Goal: Task Accomplishment & Management: Manage account settings

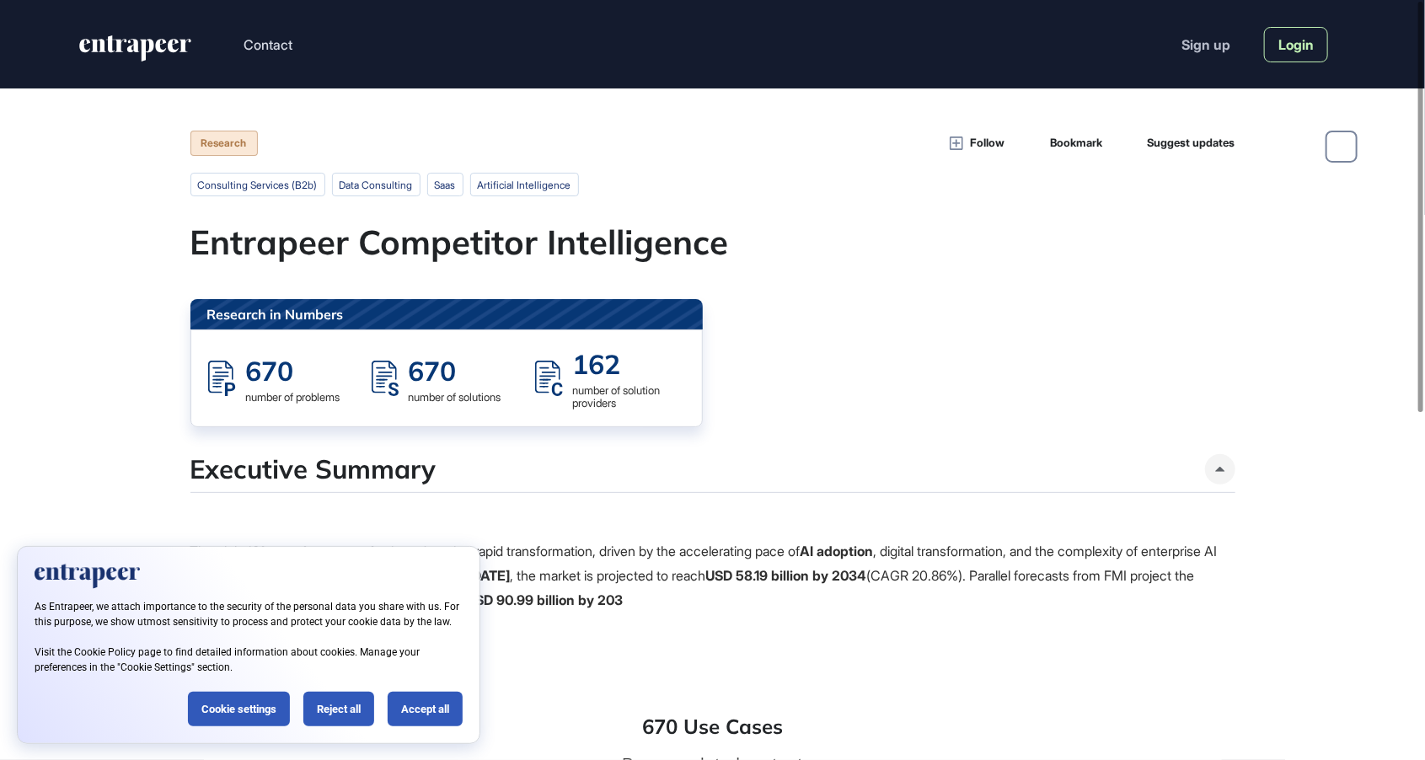
click at [1265, 45] on link "Login" at bounding box center [1296, 44] width 64 height 35
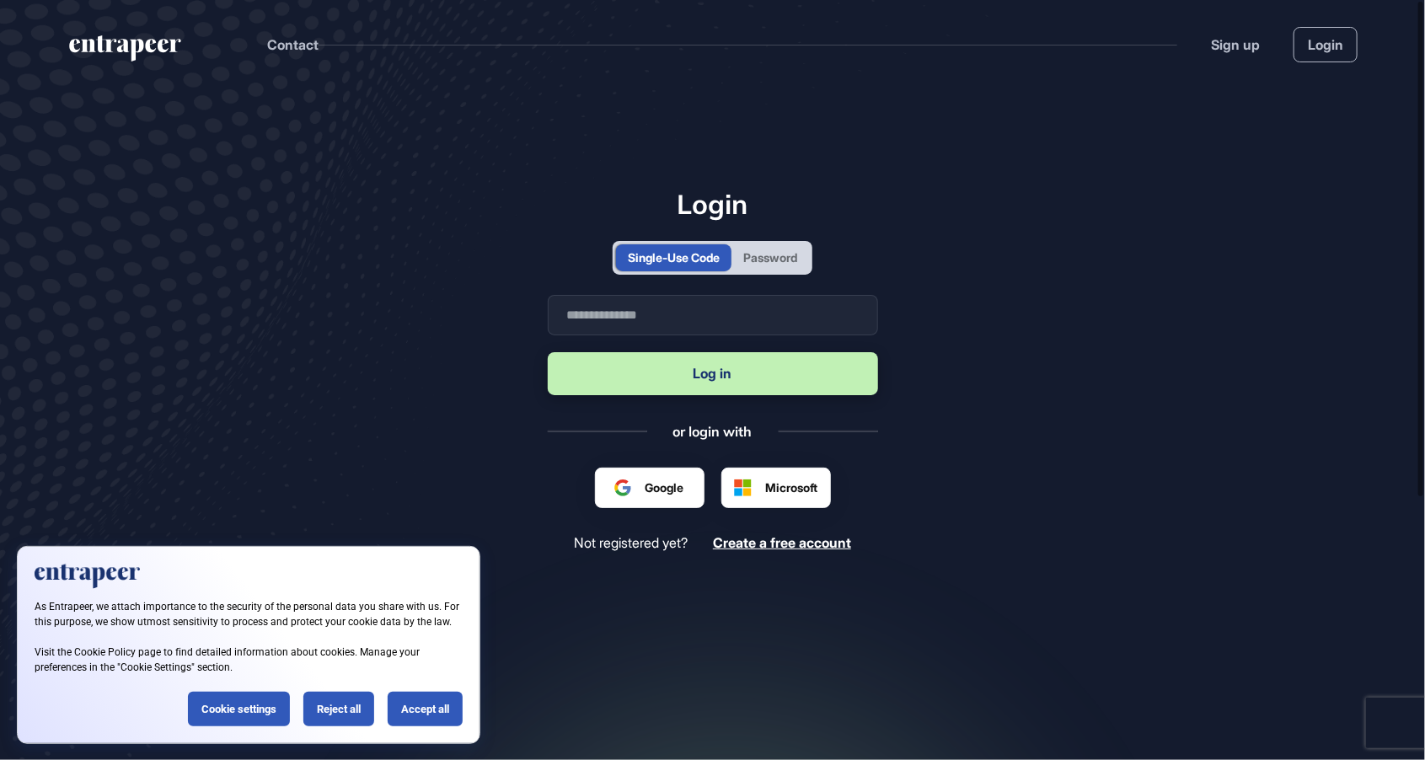
scroll to position [1, 1]
click at [809, 271] on div "Password" at bounding box center [770, 257] width 78 height 27
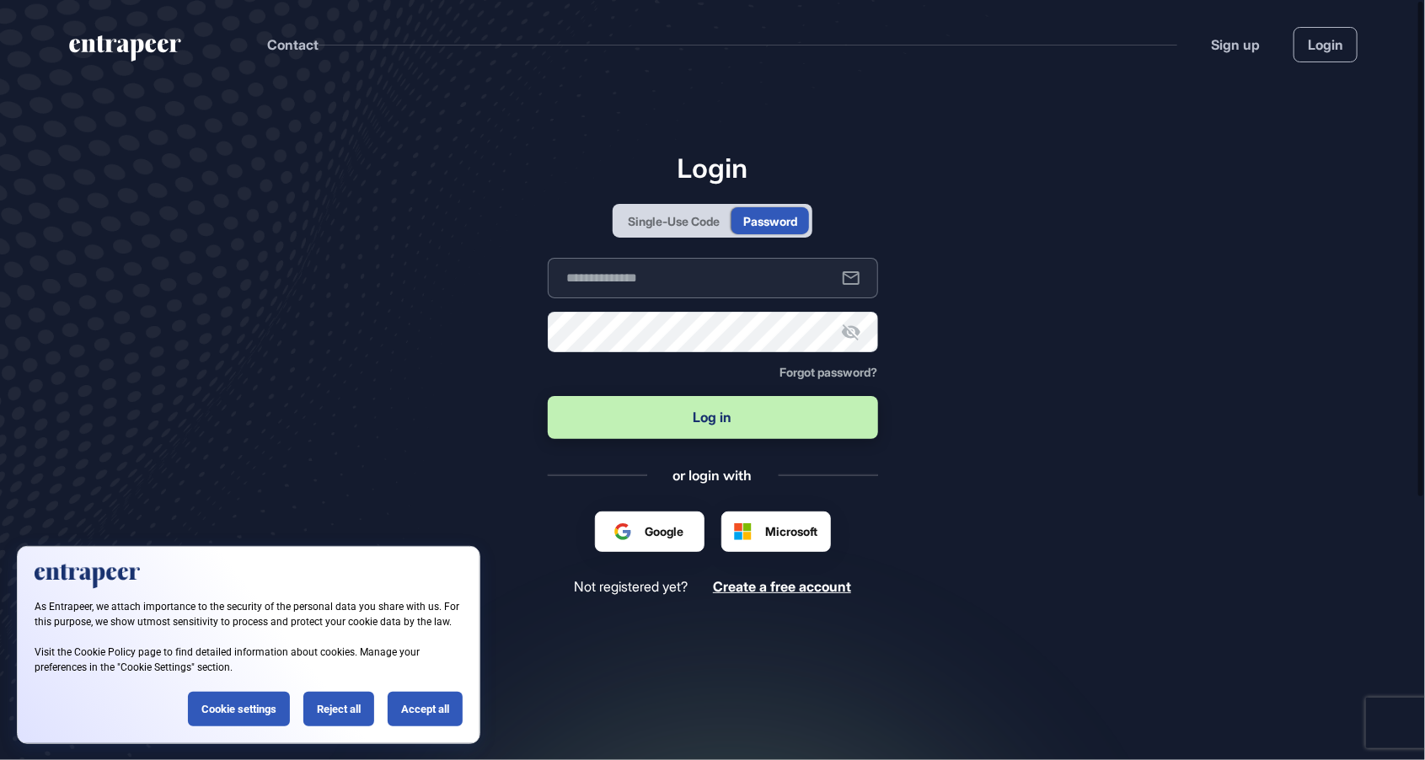
click at [738, 298] on input "text" at bounding box center [713, 278] width 330 height 40
type input "**********"
click at [548, 396] on button "Log in" at bounding box center [713, 417] width 330 height 43
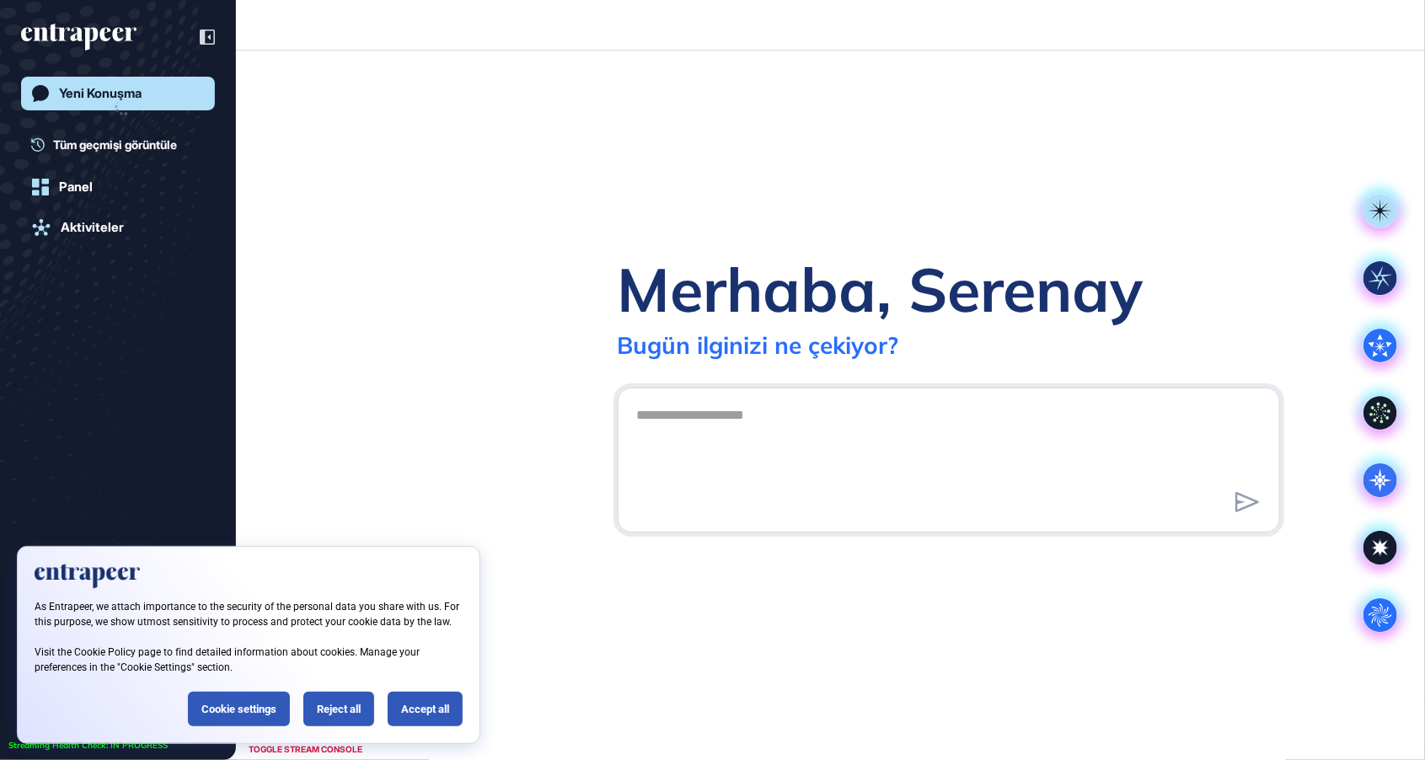
scroll to position [1, 1]
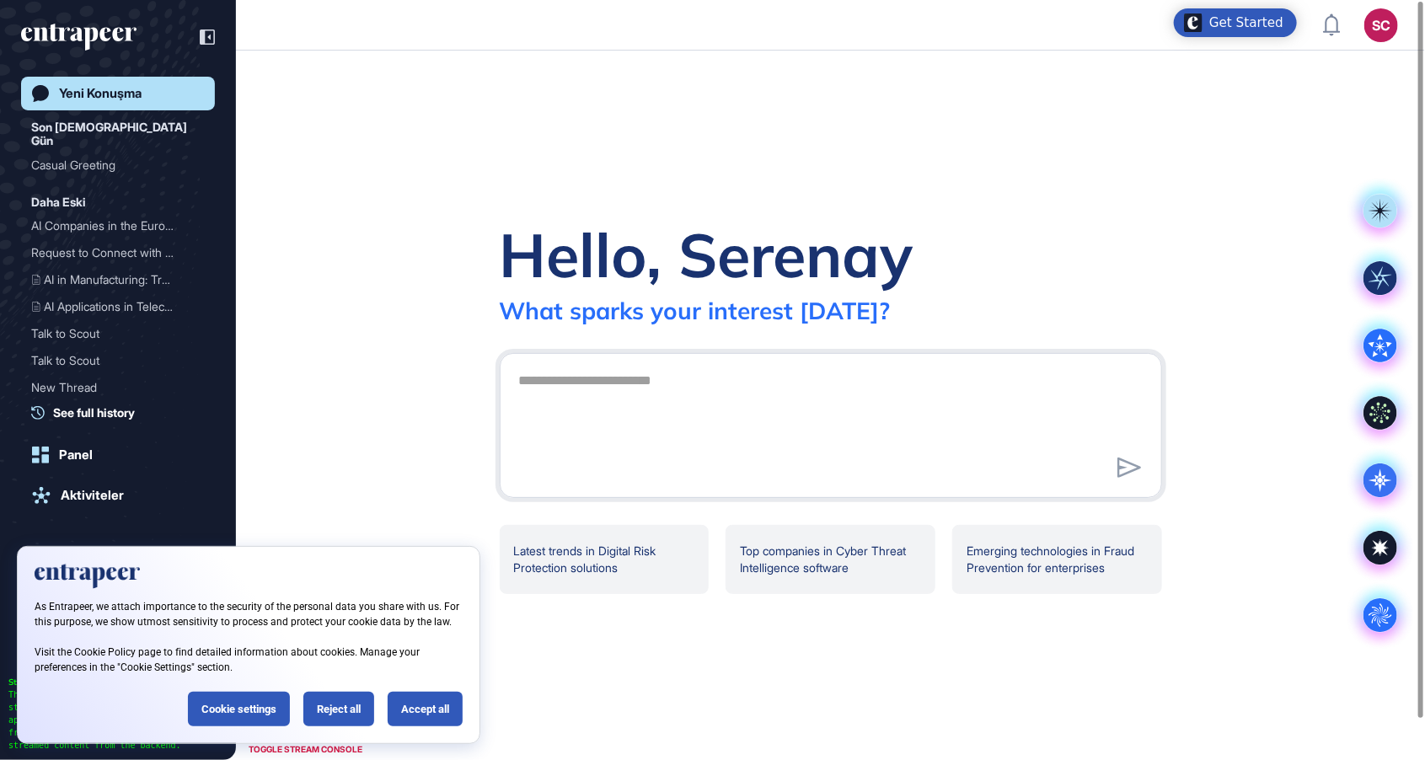
click at [342, 731] on div "As Entrapeer, we attach importance to the security of the personal data you sha…" at bounding box center [248, 645] width 463 height 198
click at [339, 707] on div "Reject all" at bounding box center [338, 709] width 71 height 35
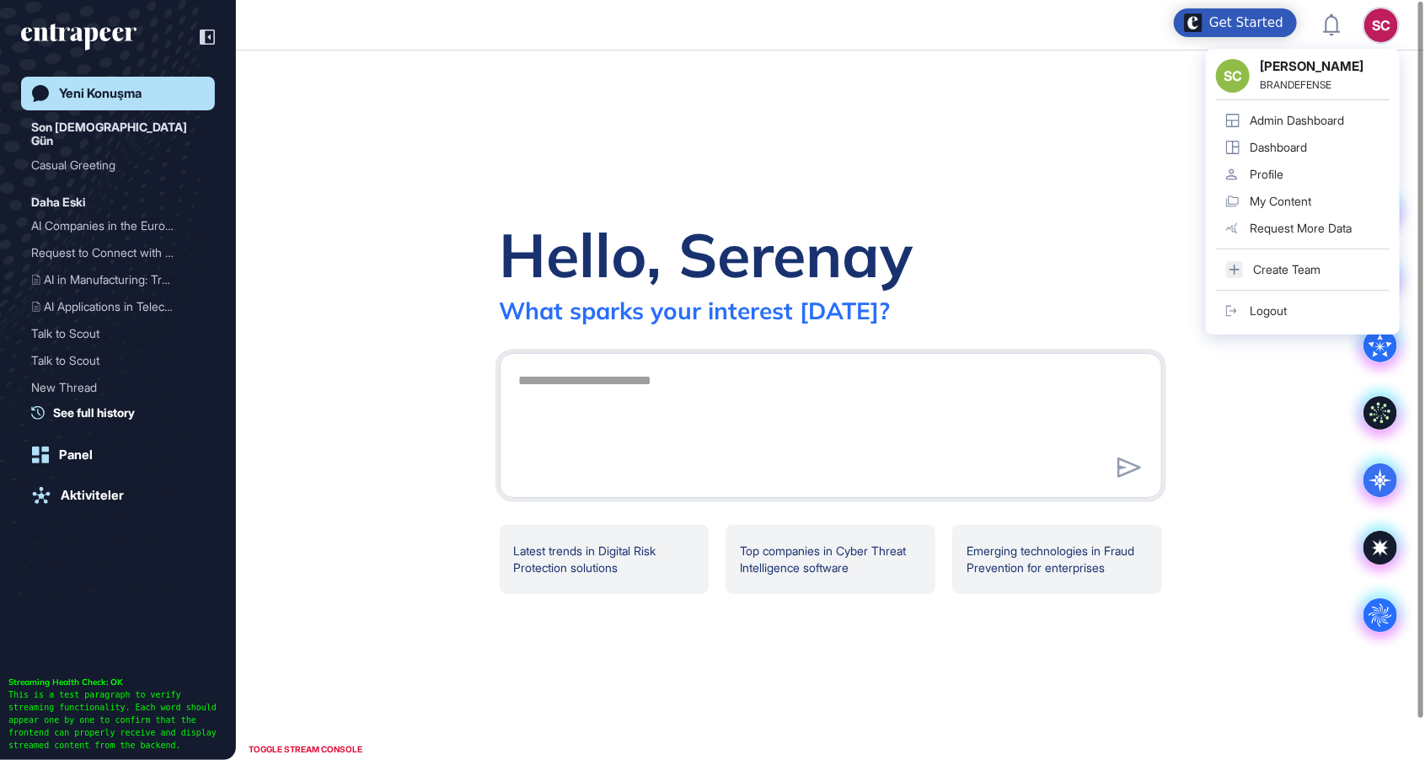
click at [1381, 49] on div "SC Serenay Cetinkaya BRANDEFENSE Admin Dashboard Dashboard Profile My Content R…" at bounding box center [1303, 192] width 194 height 286
click at [1320, 117] on div "Admin Dashboard" at bounding box center [1297, 120] width 94 height 13
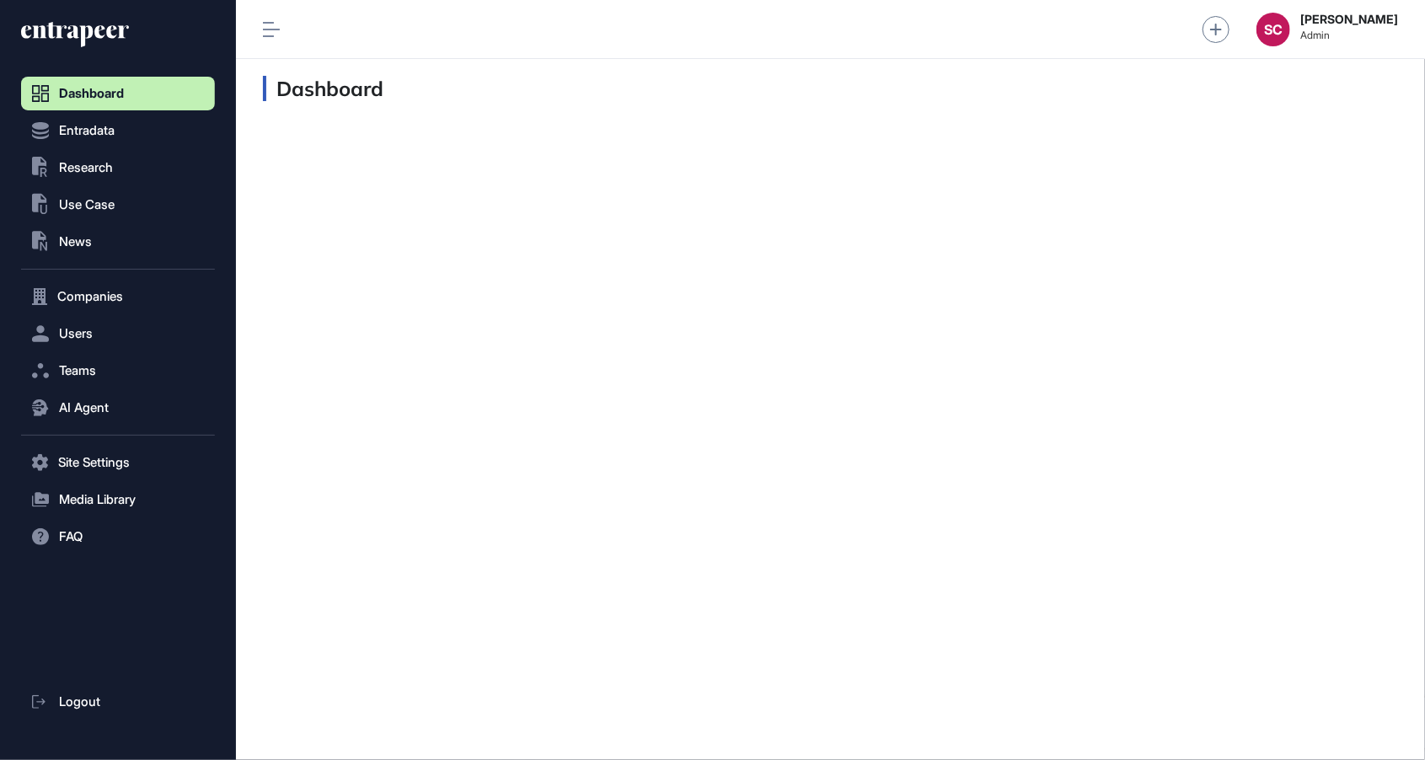
scroll to position [1, 1]
click at [84, 425] on nav "Dashboard Entradata .st0{fill:currentColor} Research .st0{fill:currentColor} Us…" at bounding box center [118, 419] width 194 height 684
click at [78, 410] on span "AI Agent" at bounding box center [84, 407] width 50 height 13
click at [101, 465] on link "Messages" at bounding box center [121, 473] width 185 height 30
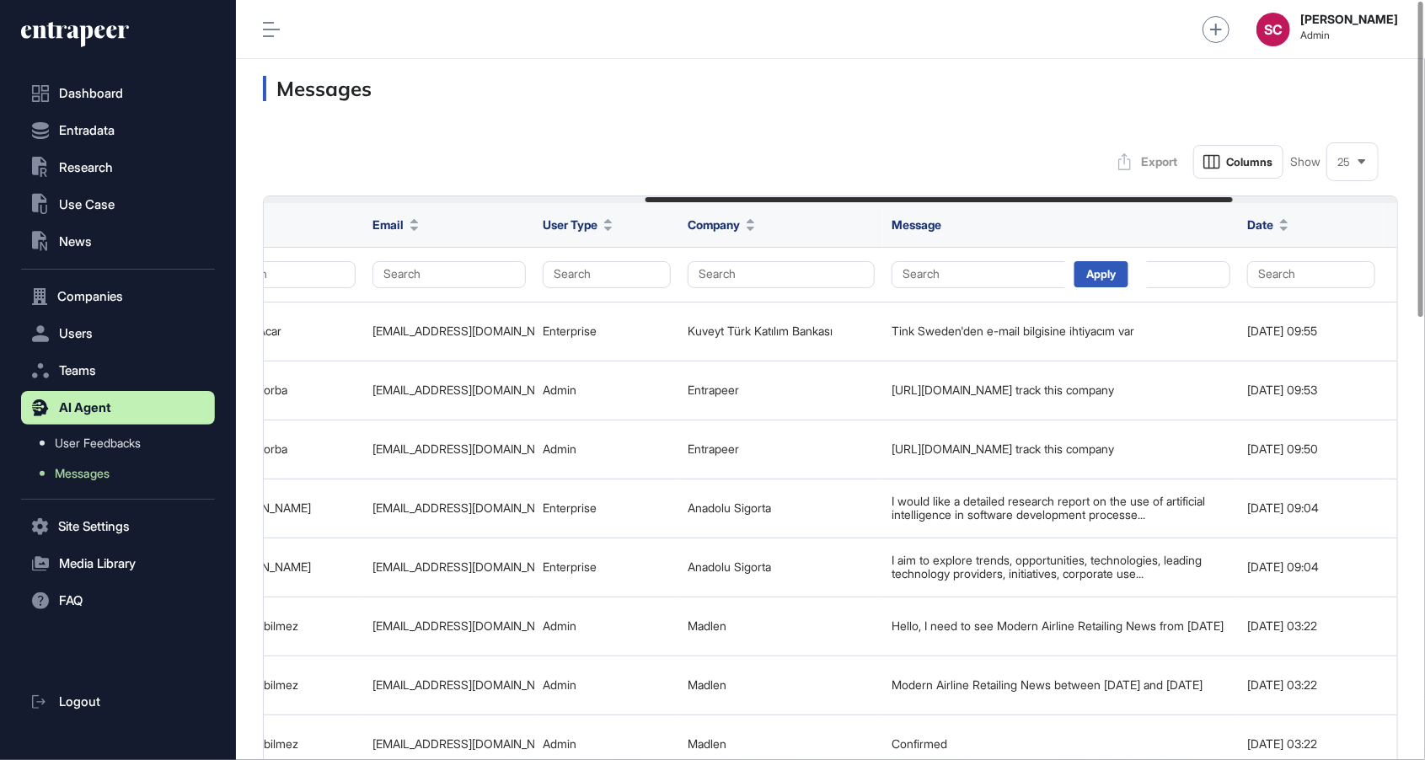
scroll to position [0, 1053]
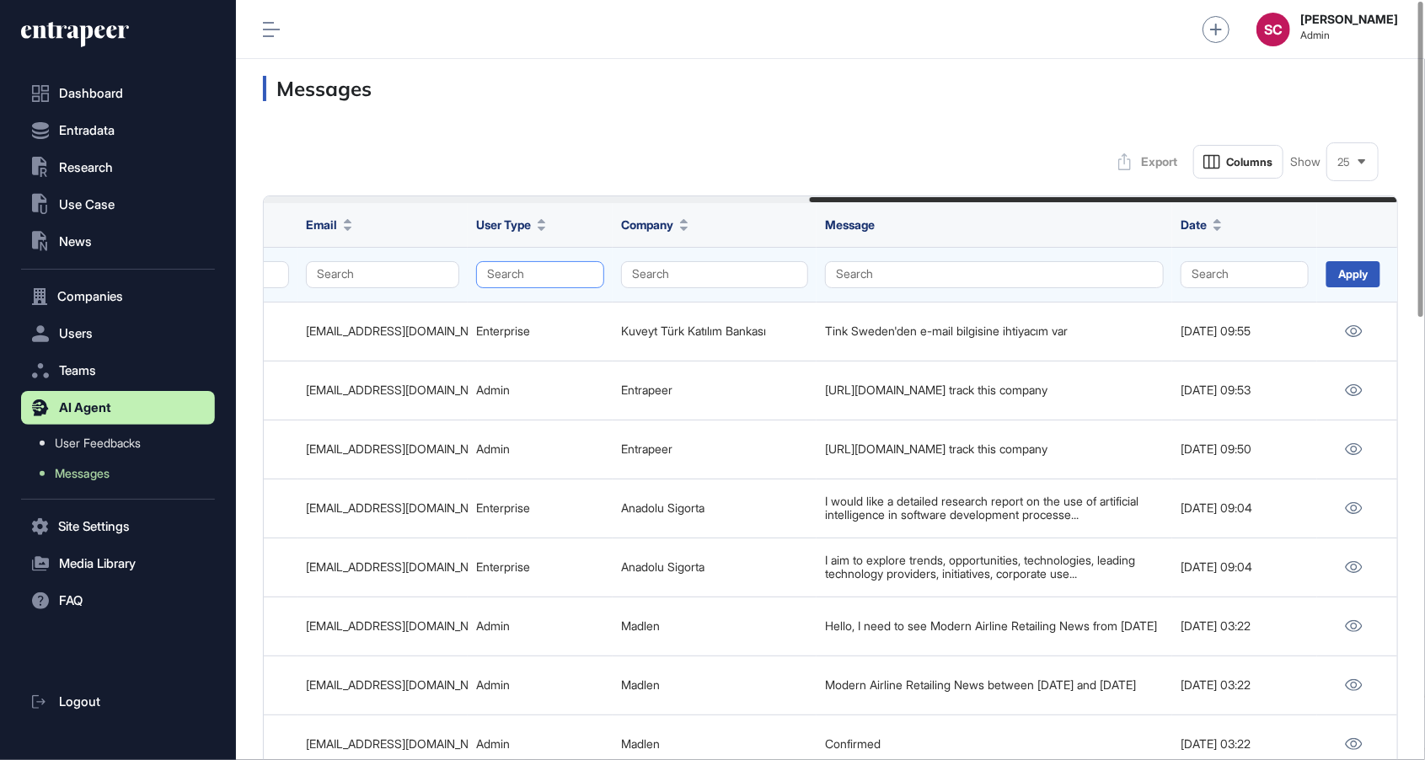
click at [534, 276] on button "Search" at bounding box center [540, 274] width 128 height 27
click at [496, 304] on div "Enterprise" at bounding box center [535, 307] width 99 height 24
click at [1345, 276] on div "Apply" at bounding box center [1353, 274] width 54 height 26
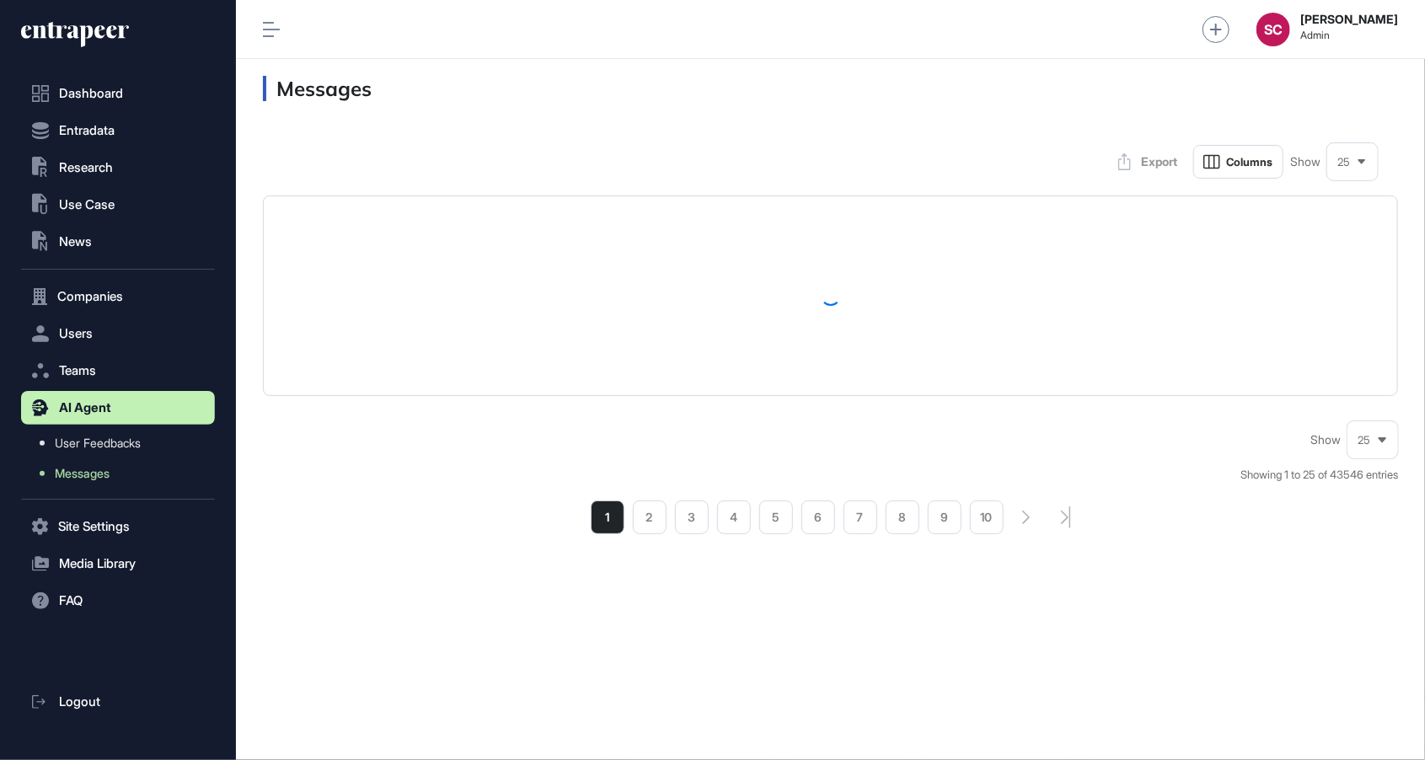
click at [1383, 442] on icon at bounding box center [1383, 439] width 8 height 5
click at [1374, 393] on li "50" at bounding box center [1372, 376] width 40 height 34
click at [1379, 457] on div "50" at bounding box center [1372, 440] width 51 height 33
click at [1374, 420] on li "100" at bounding box center [1372, 410] width 40 height 34
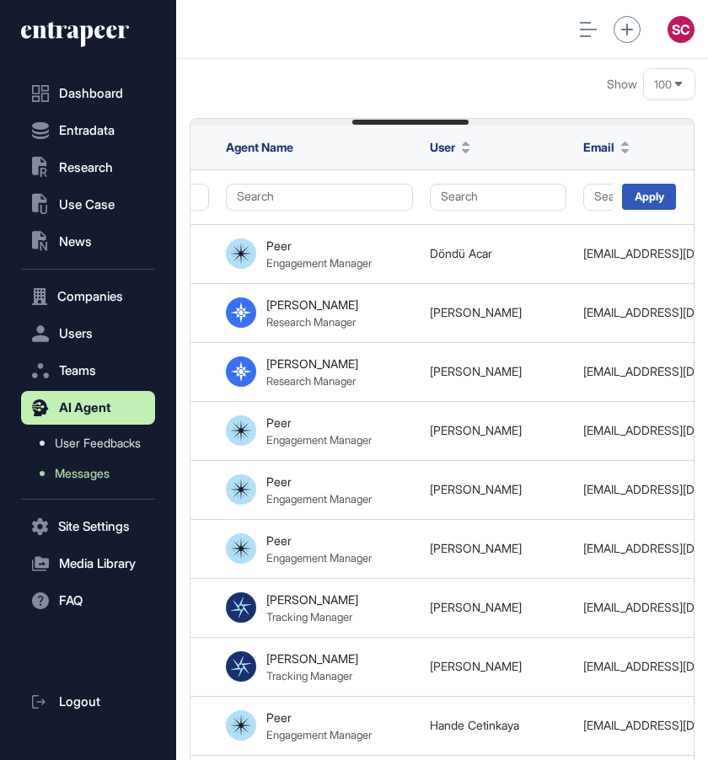
scroll to position [155, 0]
